Goal: Entertainment & Leisure: Consume media (video, audio)

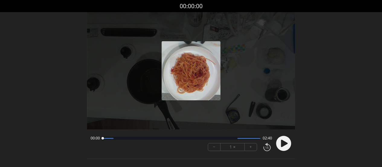
click at [284, 140] on circle at bounding box center [283, 143] width 15 height 15
click at [283, 142] on circle at bounding box center [283, 143] width 15 height 15
click at [283, 142] on icon at bounding box center [284, 142] width 7 height 7
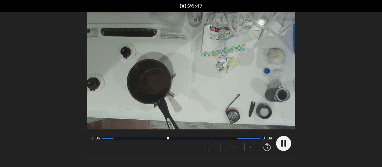
click at [282, 144] on icon at bounding box center [282, 143] width 2 height 6
click at [283, 145] on icon at bounding box center [284, 142] width 7 height 7
click at [284, 144] on circle at bounding box center [283, 143] width 15 height 15
click at [281, 145] on icon at bounding box center [284, 142] width 7 height 7
click at [283, 145] on circle at bounding box center [283, 143] width 15 height 15
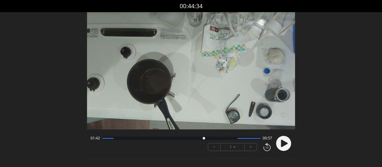
click at [285, 145] on circle at bounding box center [283, 143] width 15 height 15
click at [282, 146] on icon at bounding box center [282, 143] width 2 height 6
click at [280, 144] on circle at bounding box center [283, 143] width 15 height 15
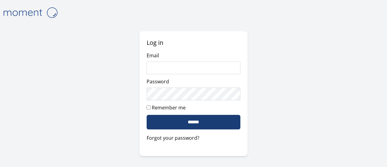
type input "**********"
click at [216, 122] on input "******" at bounding box center [193, 122] width 93 height 15
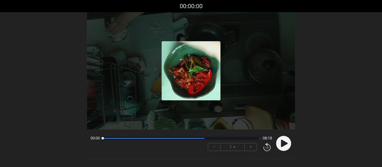
click at [287, 144] on icon at bounding box center [284, 142] width 7 height 7
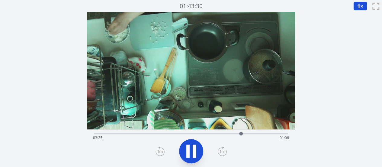
click at [194, 148] on icon at bounding box center [194, 150] width 3 height 13
drag, startPoint x: 244, startPoint y: 133, endPoint x: 250, endPoint y: 136, distance: 7.2
click at [250, 136] on div at bounding box center [251, 133] width 9 height 9
click at [254, 133] on div at bounding box center [251, 133] width 9 height 9
click at [267, 135] on div "Time elapsed: 03:51 Time remaining: 00:40" at bounding box center [191, 138] width 196 height 10
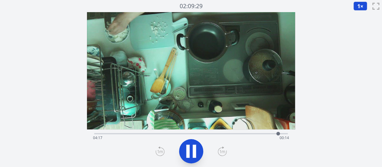
click at [195, 153] on icon at bounding box center [194, 150] width 3 height 13
